Goal: Task Accomplishment & Management: Manage account settings

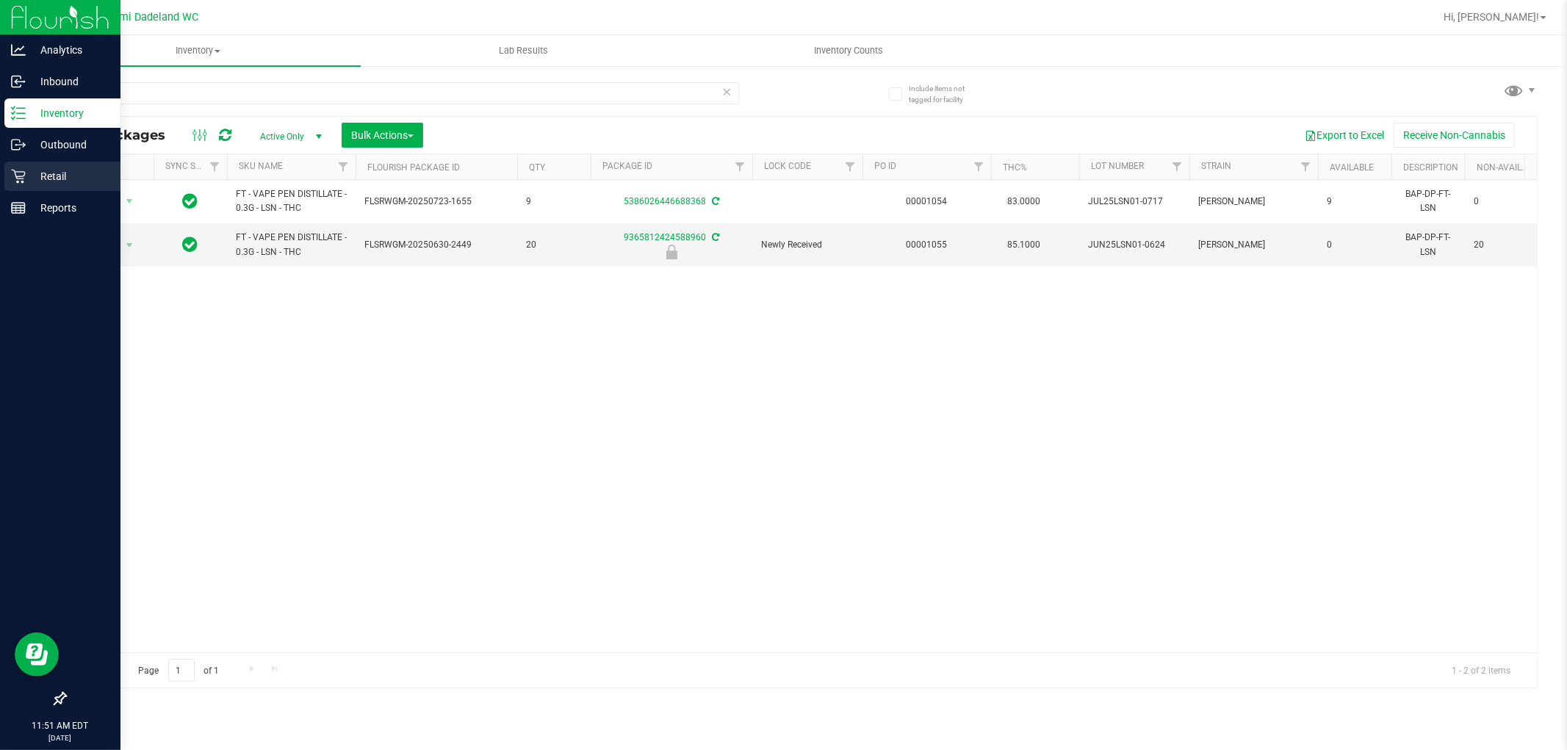
click at [51, 171] on p "Retail" at bounding box center [70, 177] width 88 height 18
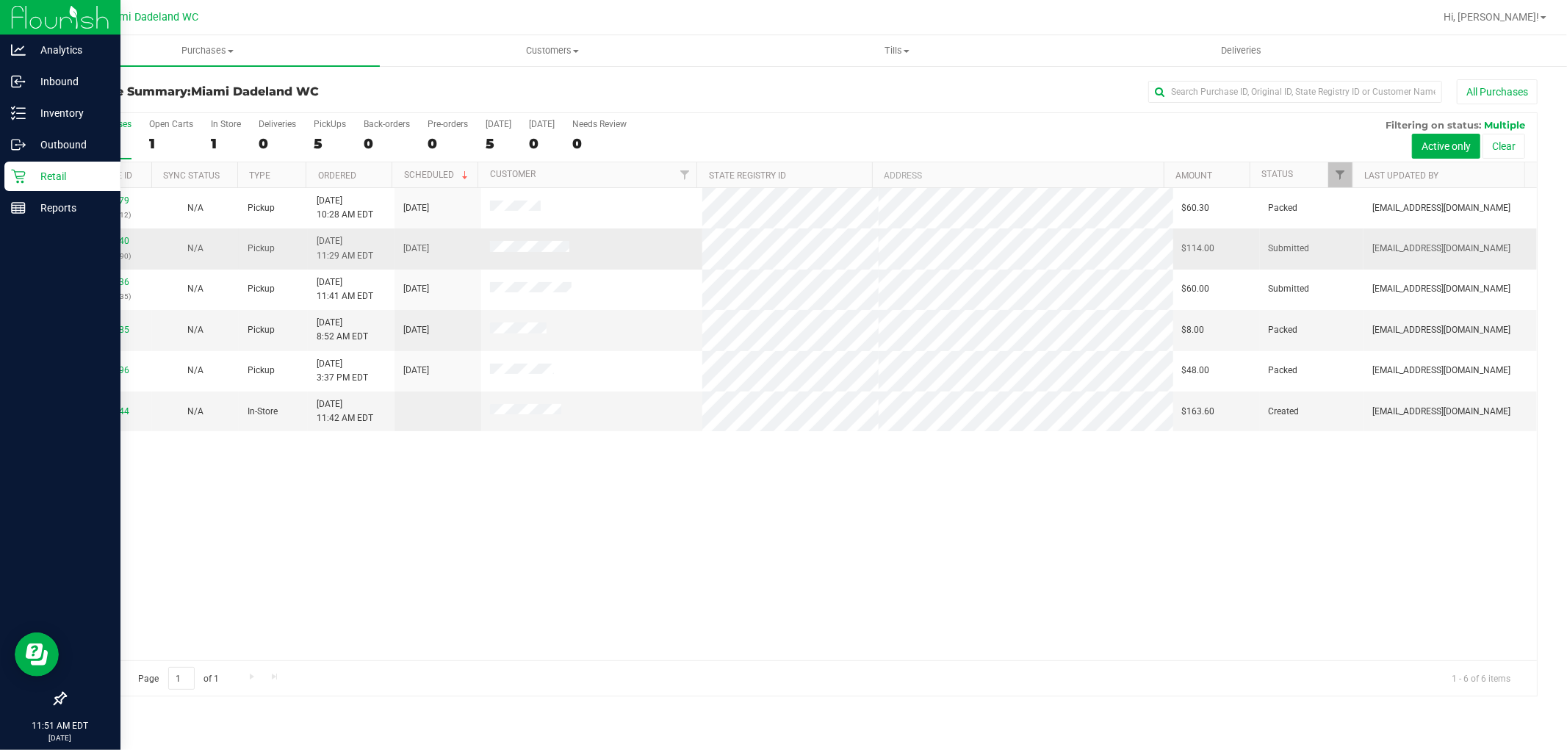
click at [94, 236] on div "11833840 (316784390)" at bounding box center [108, 248] width 69 height 28
click at [104, 236] on div "11833840 (316784390)" at bounding box center [108, 248] width 69 height 28
click at [104, 245] on link "11833840" at bounding box center [108, 241] width 41 height 10
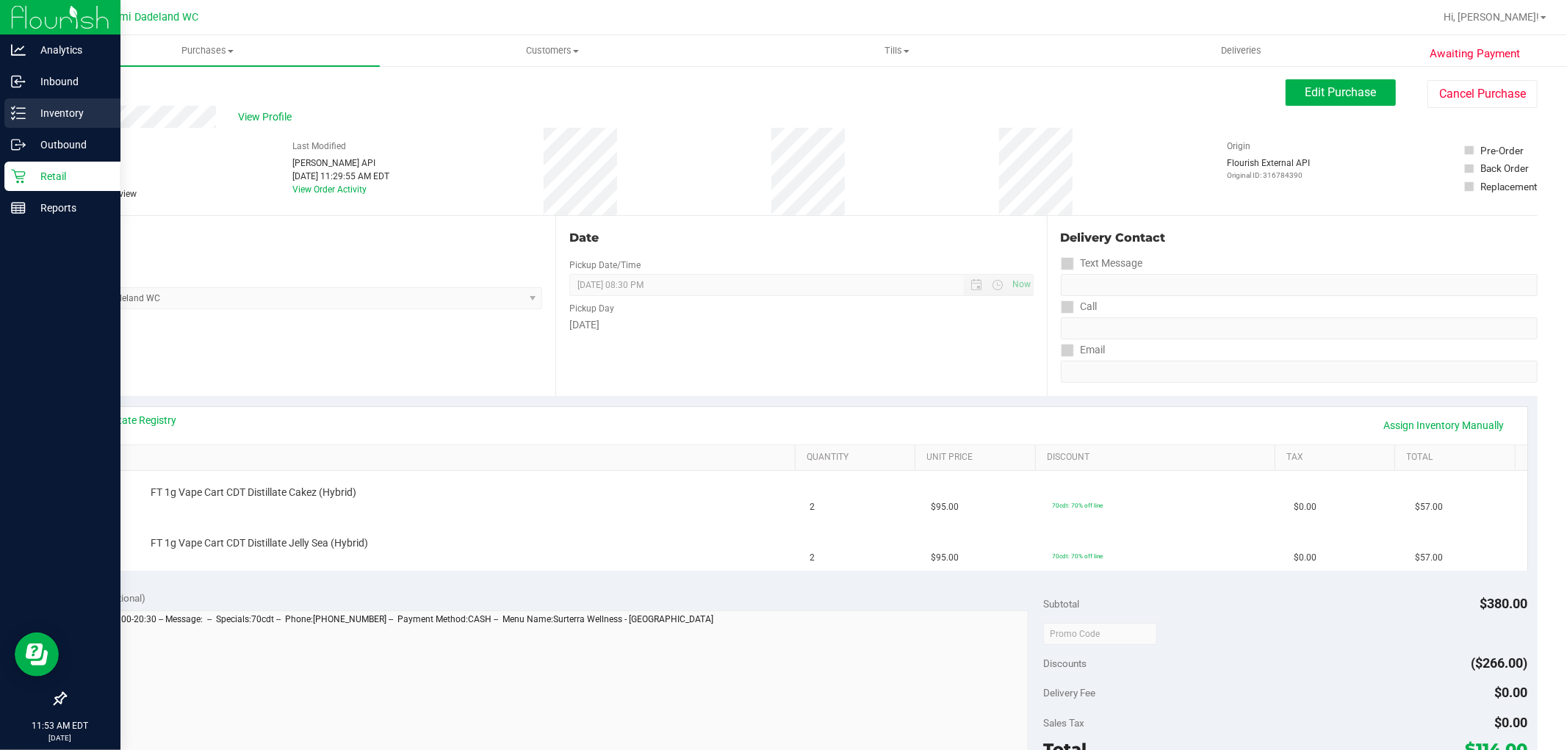
click at [66, 112] on p "Inventory" at bounding box center [70, 113] width 88 height 18
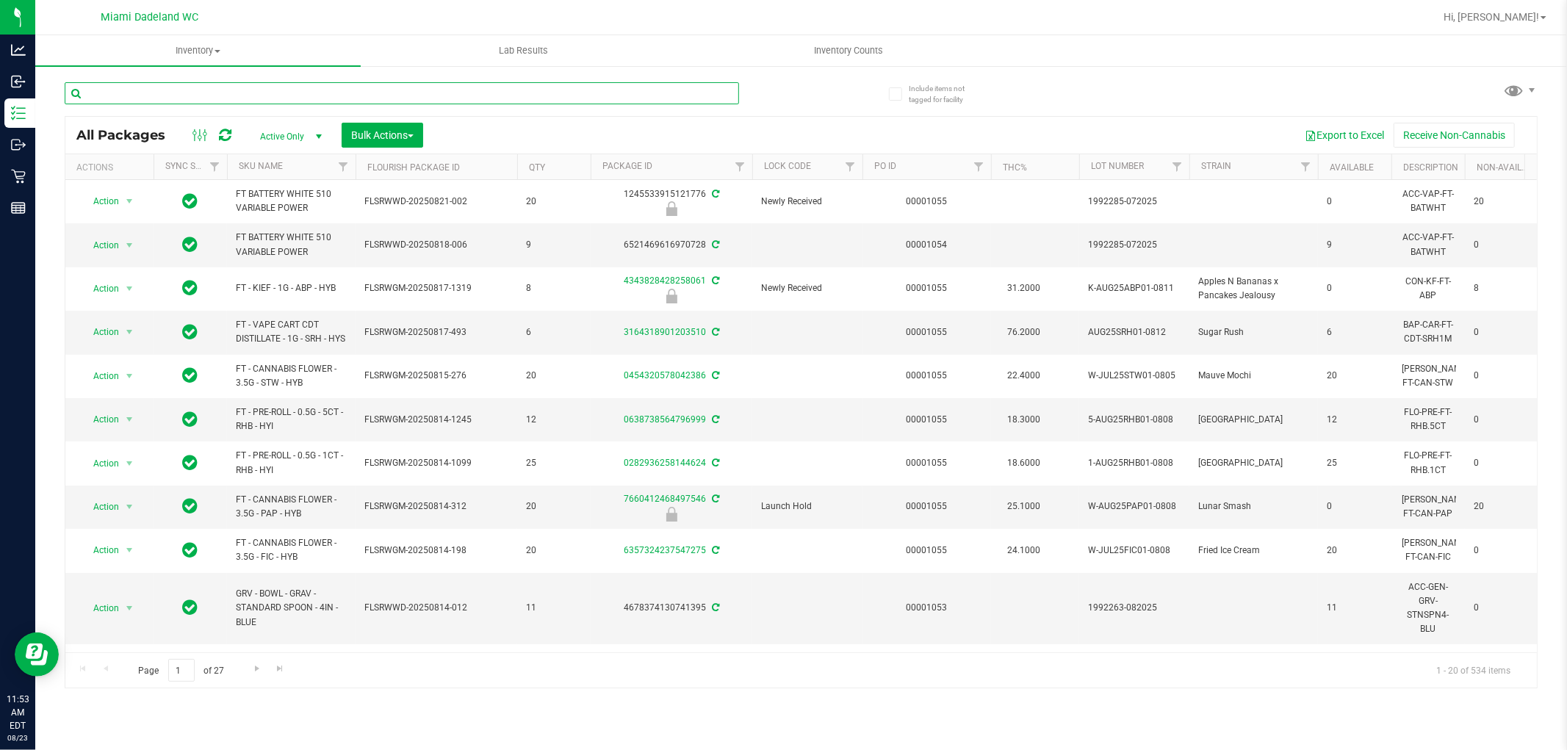
click at [196, 90] on input "text" at bounding box center [402, 93] width 674 height 22
type input "6085872644229882"
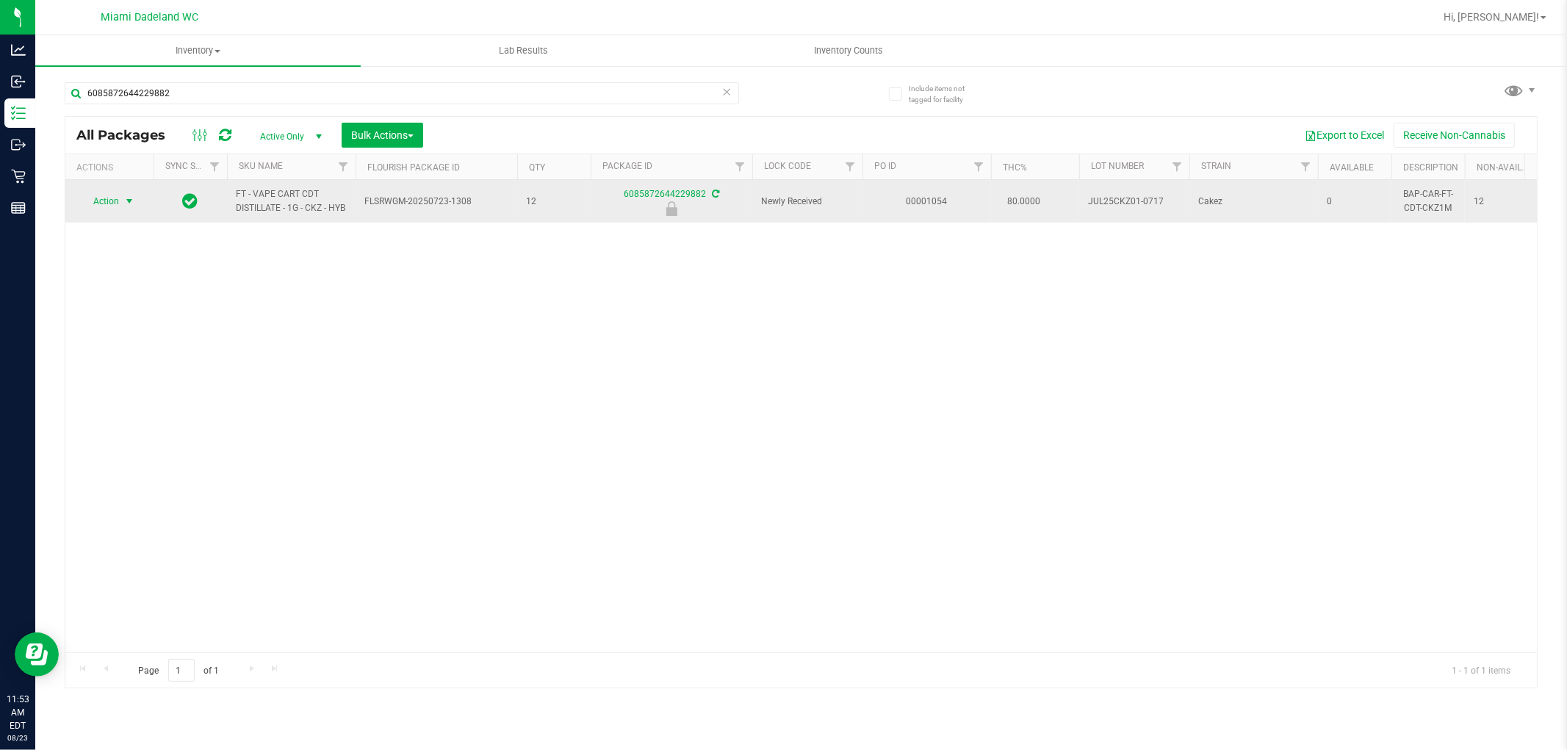
click at [96, 192] on span "Action" at bounding box center [100, 201] width 40 height 21
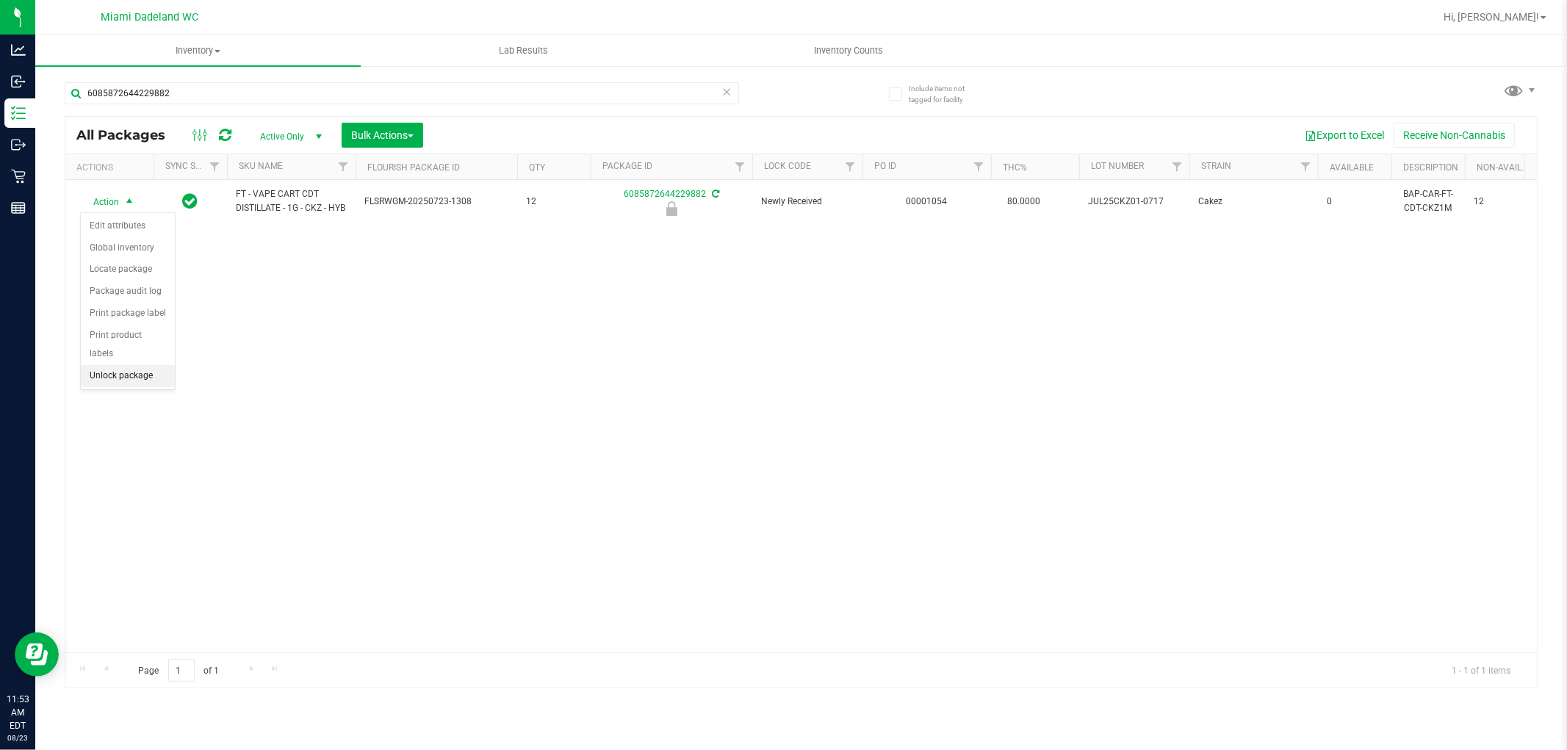
click at [103, 379] on li "Unlock package" at bounding box center [128, 376] width 94 height 22
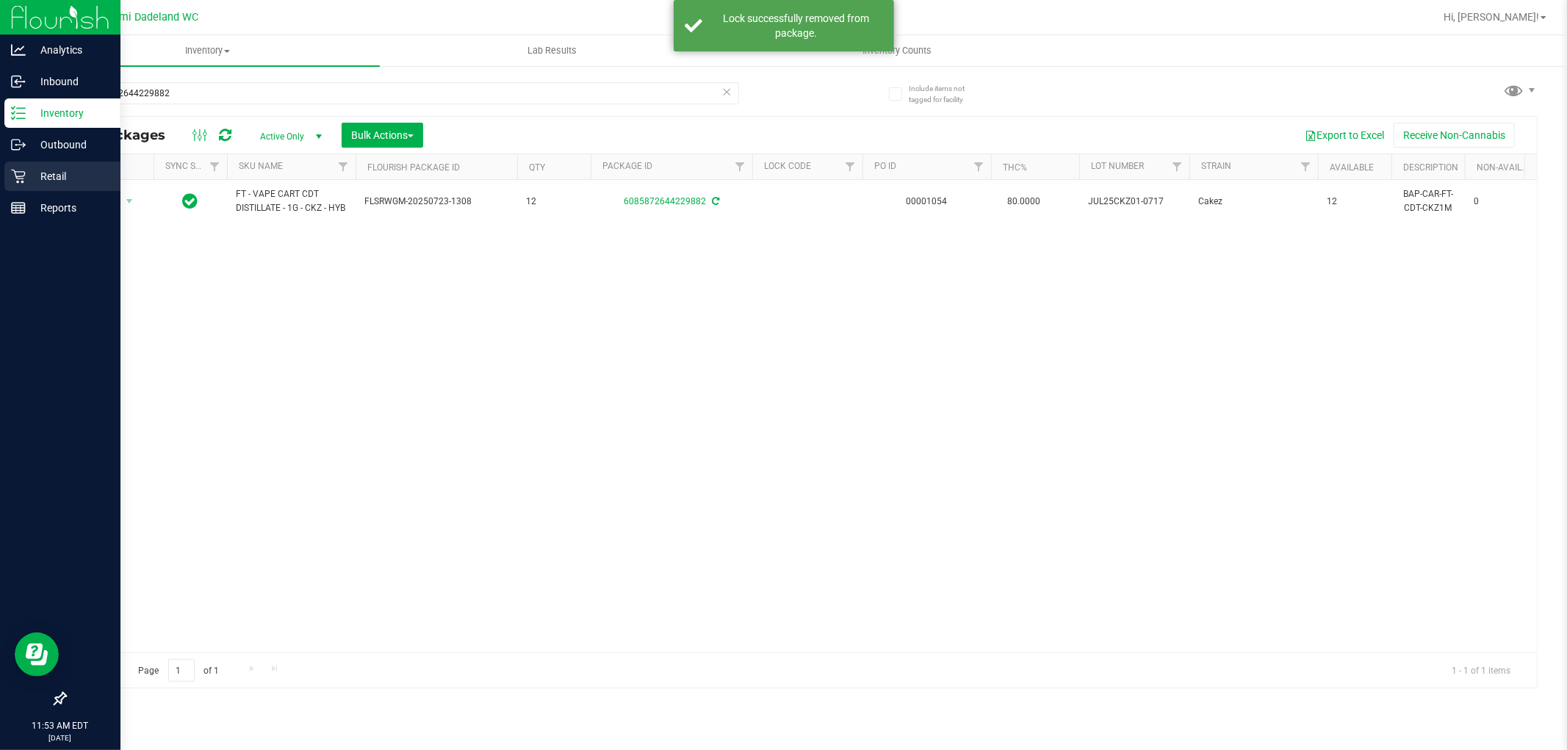
click at [48, 173] on p "Retail" at bounding box center [70, 177] width 88 height 18
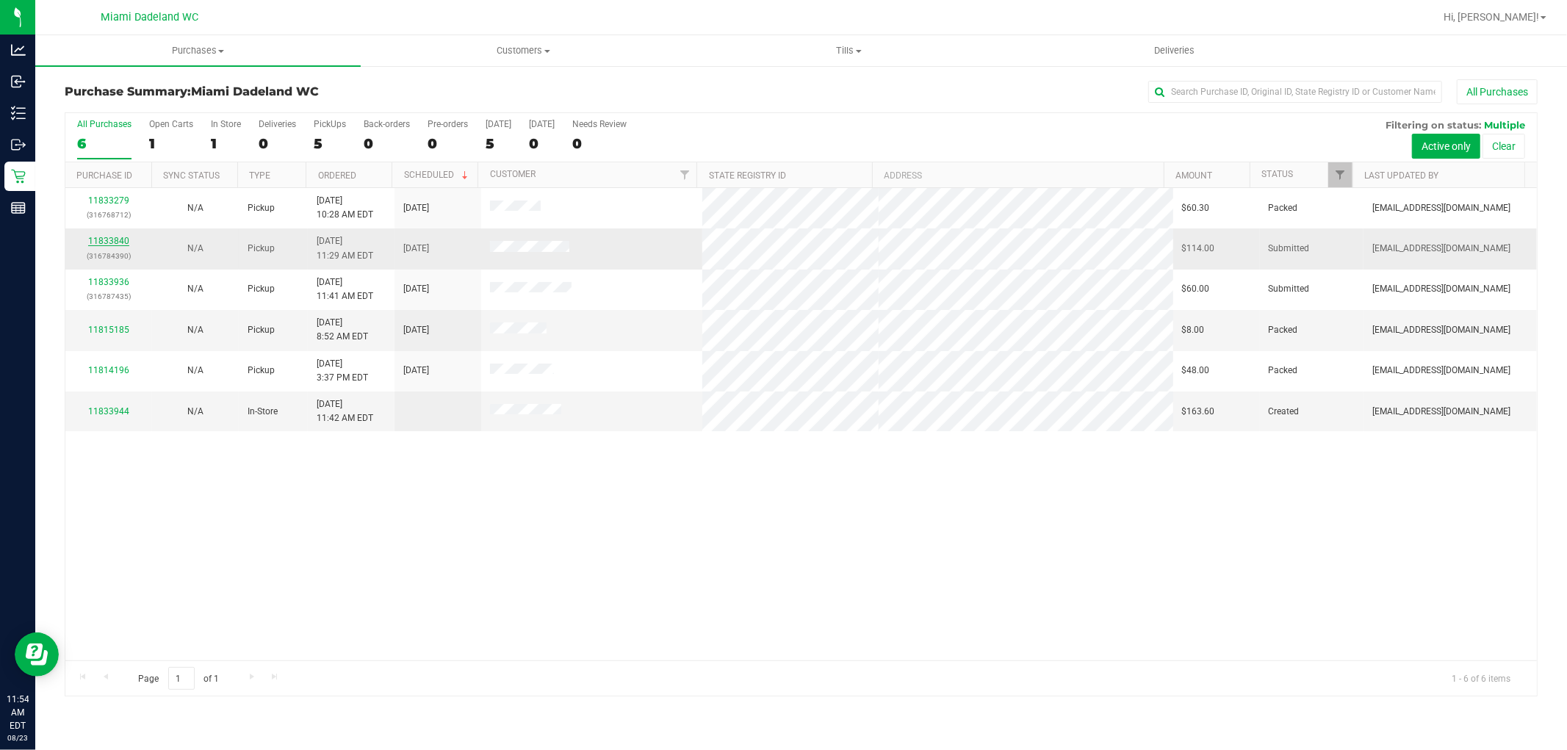
click at [106, 238] on link "11833840" at bounding box center [108, 241] width 41 height 10
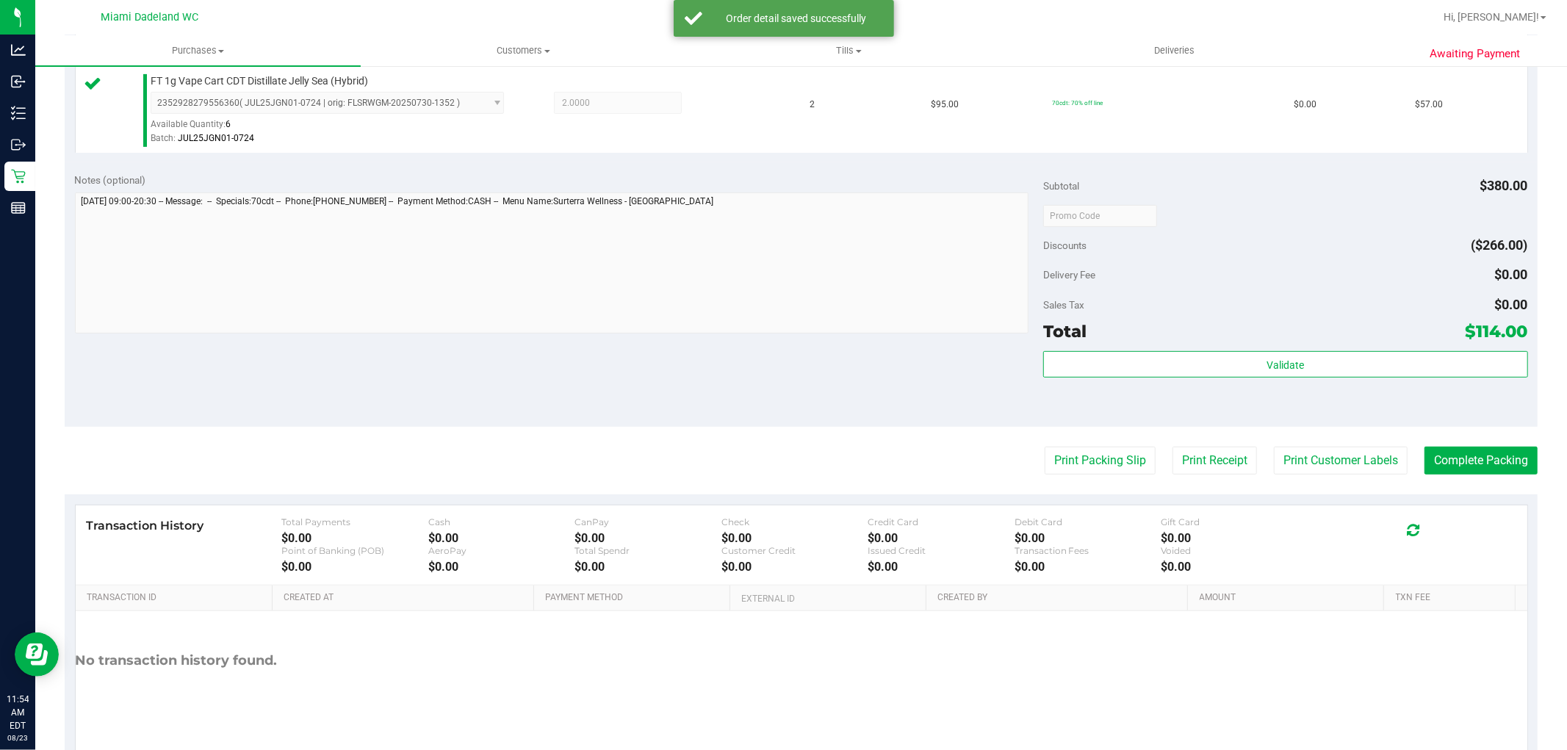
scroll to position [538, 0]
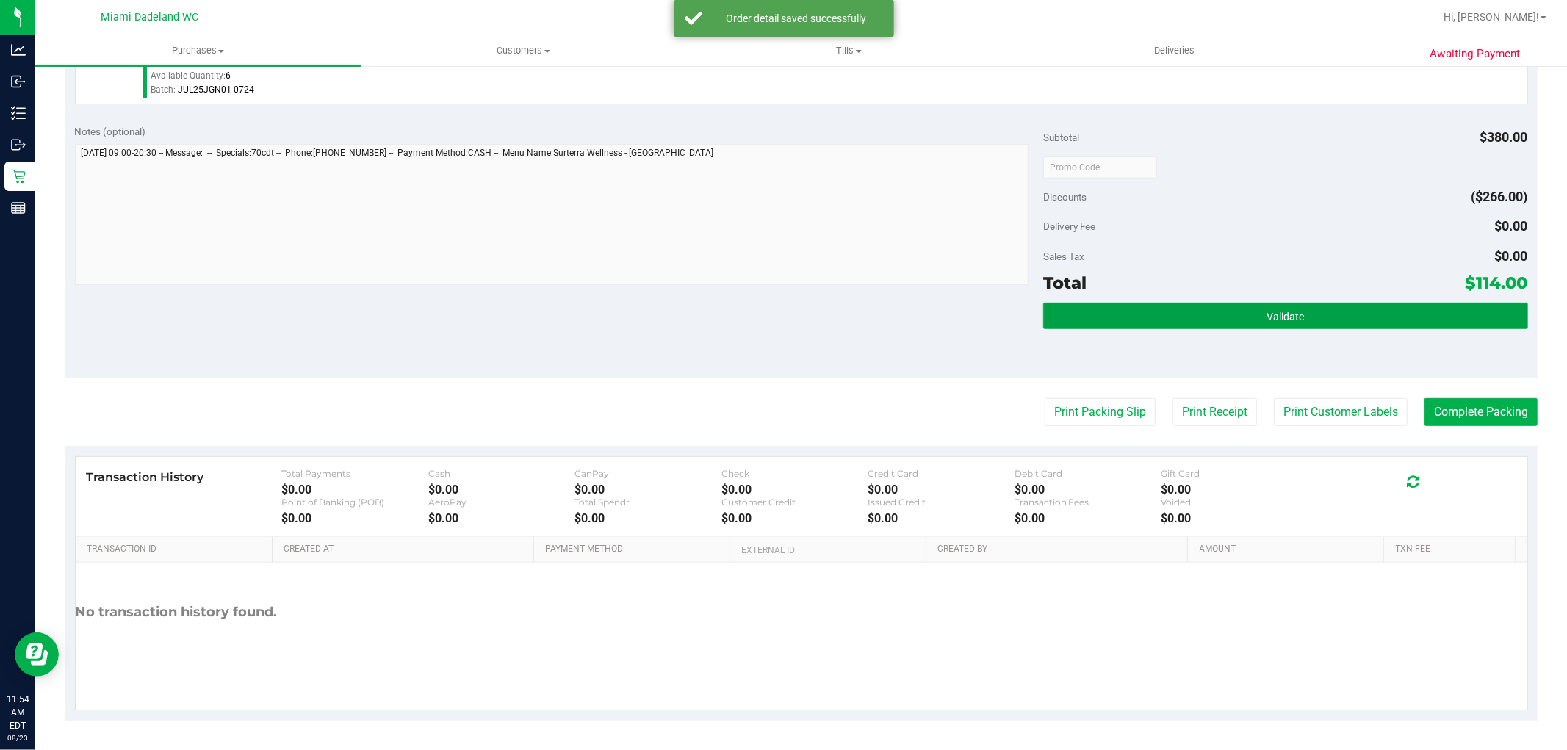
click at [1353, 303] on button "Validate" at bounding box center [1285, 316] width 484 height 26
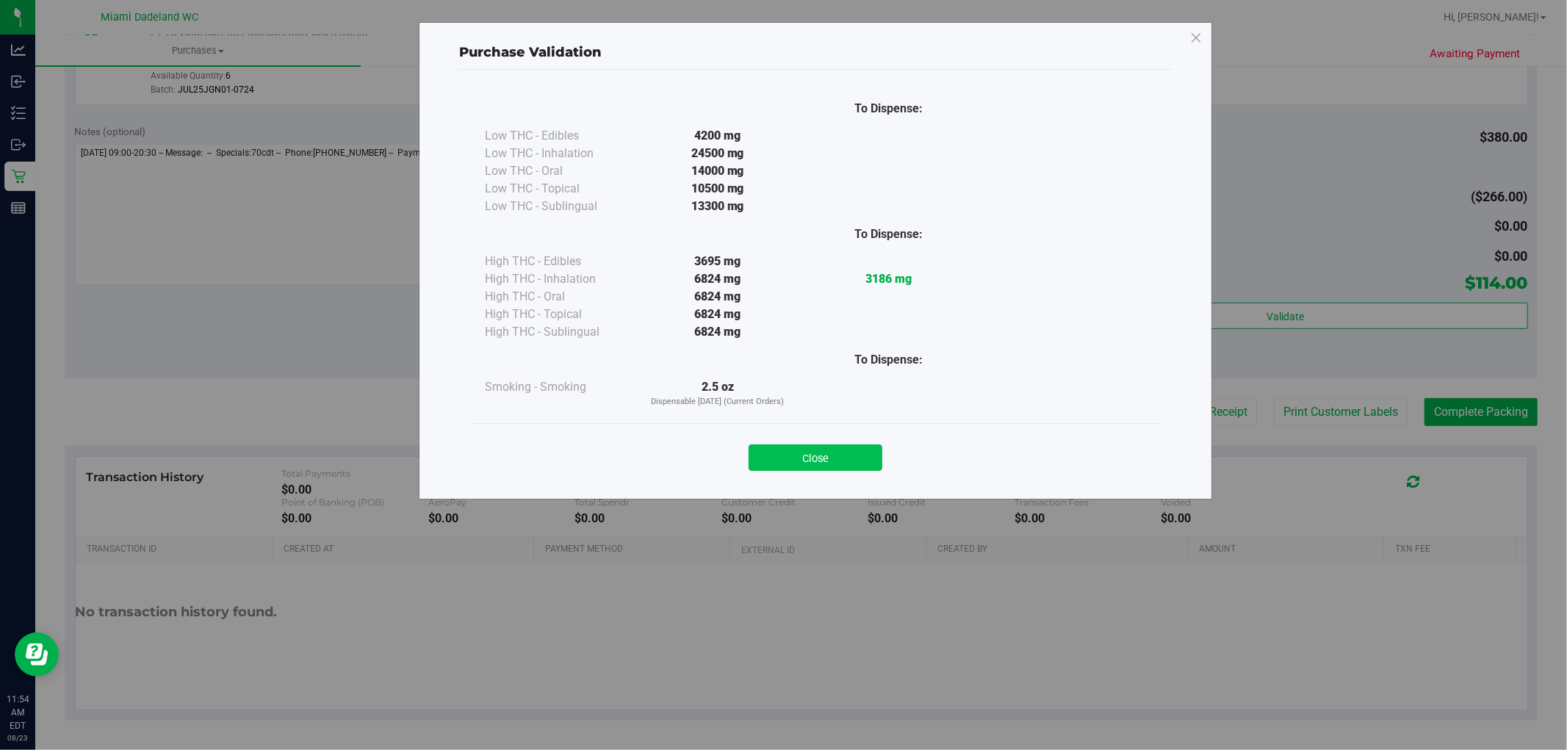
click at [813, 458] on button "Close" at bounding box center [816, 457] width 134 height 26
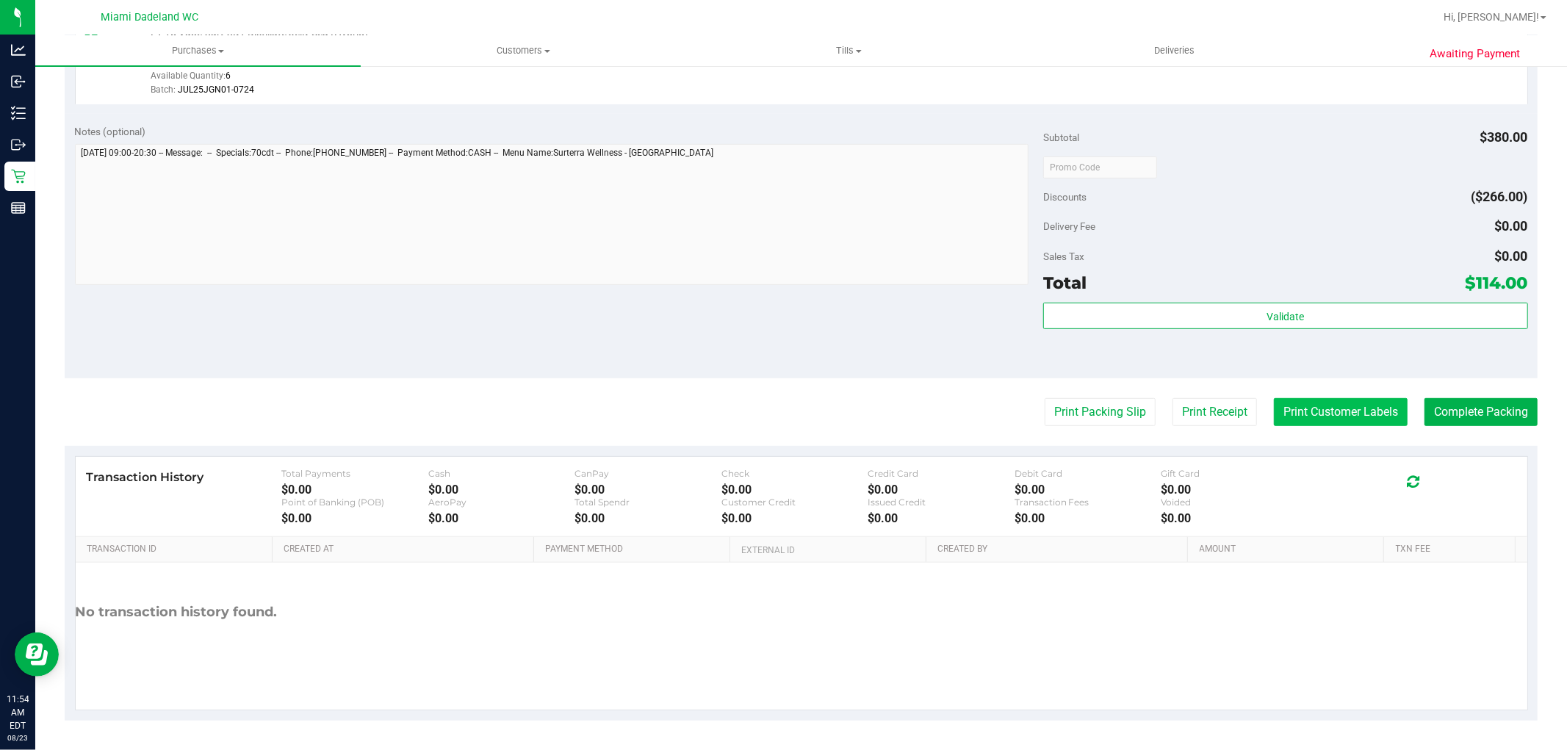
click at [1320, 409] on button "Print Customer Labels" at bounding box center [1341, 412] width 134 height 28
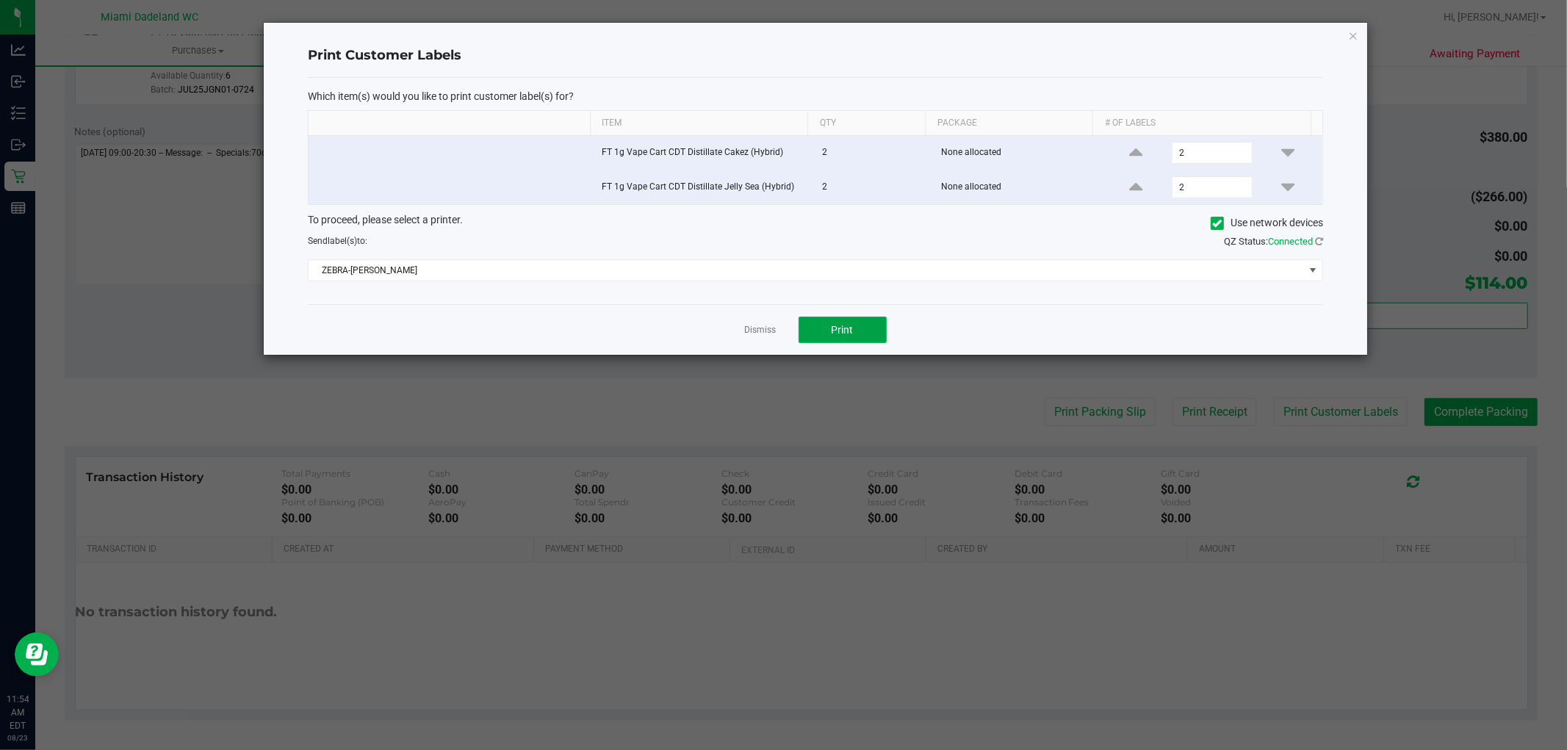
click at [839, 331] on span "Print" at bounding box center [843, 330] width 22 height 12
click at [752, 329] on link "Dismiss" at bounding box center [761, 330] width 32 height 12
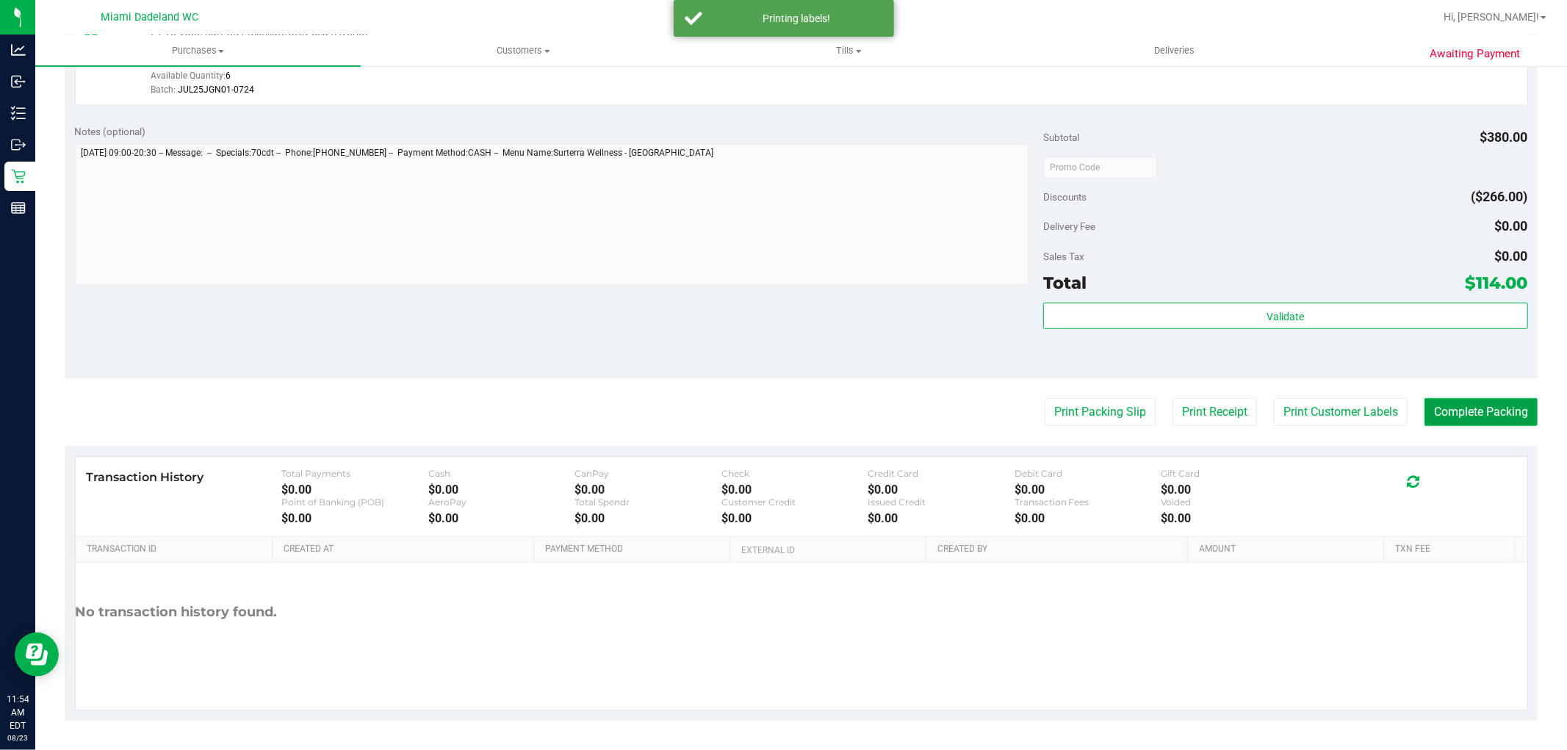
click at [1470, 406] on button "Complete Packing" at bounding box center [1481, 412] width 113 height 28
